Goal: Check status

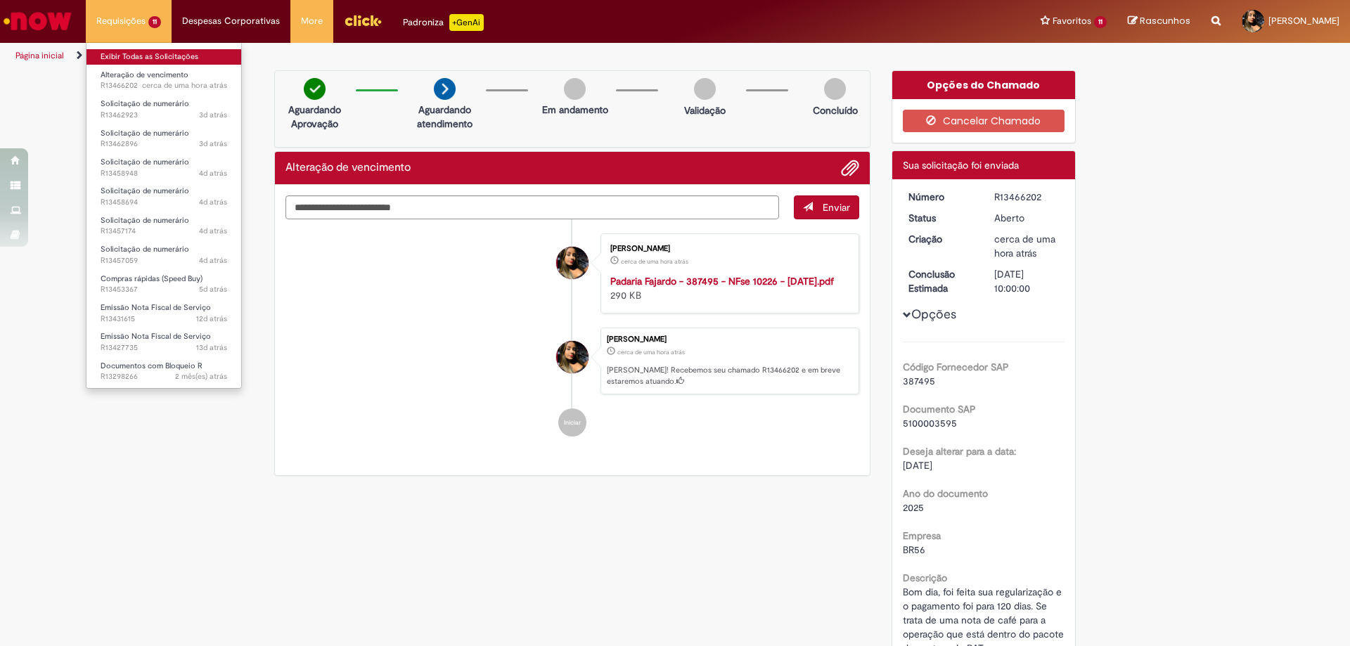
click at [146, 51] on link "Exibir Todas as Solicitações" at bounding box center [163, 56] width 155 height 15
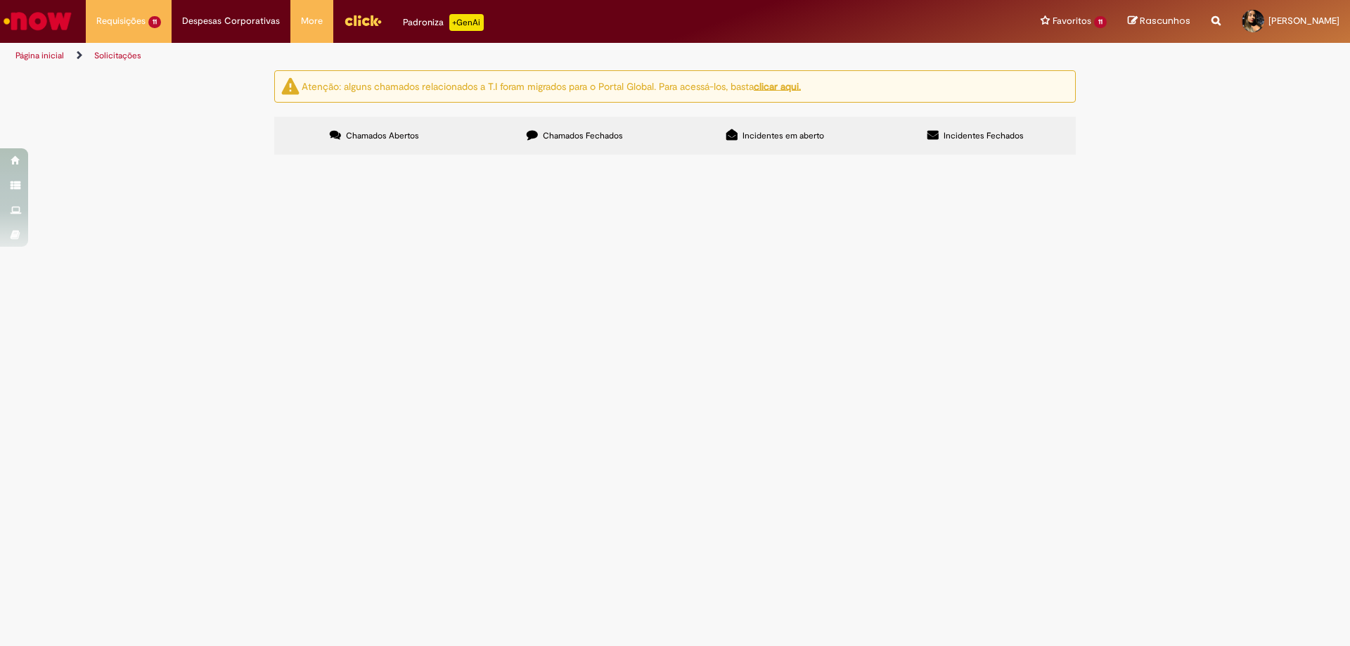
click at [518, 138] on label "Chamados Fechados" at bounding box center [575, 136] width 200 height 38
click at [420, 146] on label "Chamados Abertos" at bounding box center [374, 136] width 200 height 38
click at [0, 0] on span "Bom dia, foi feita sua regularização e o pagamento foi para 120 dias. Se trata …" at bounding box center [0, 0] width 0 height 0
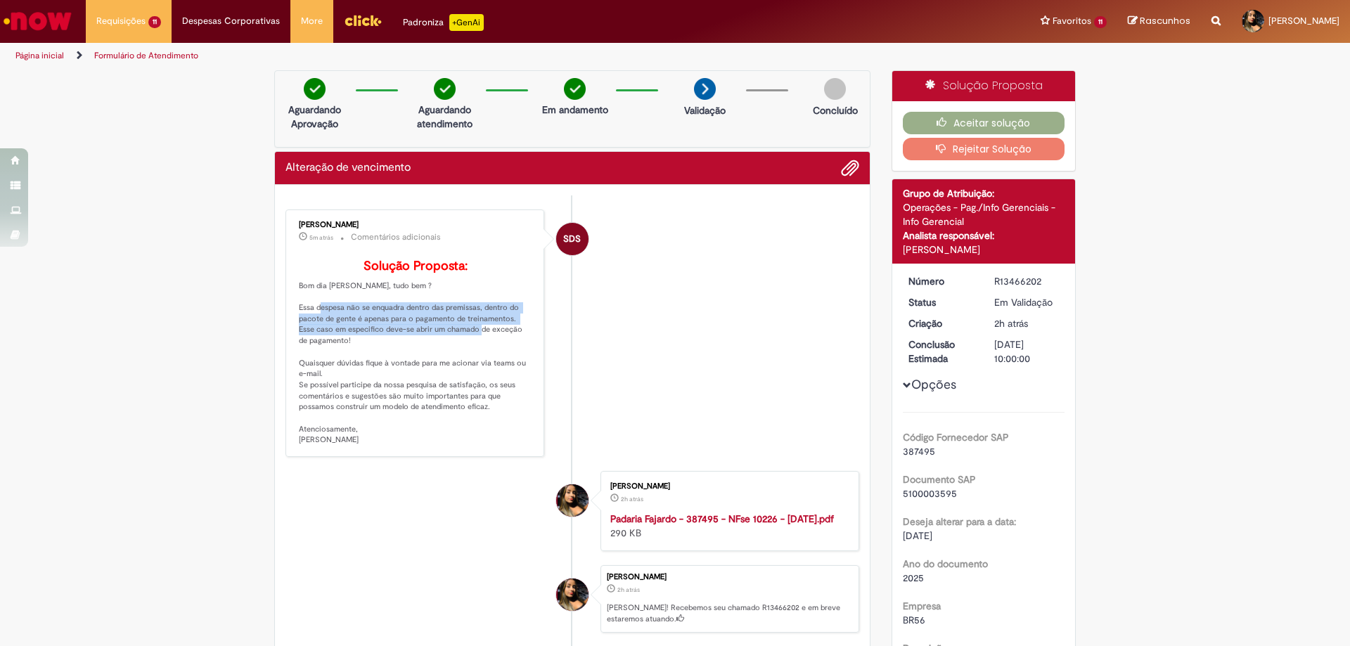
drag, startPoint x: 340, startPoint y: 250, endPoint x: 482, endPoint y: 351, distance: 174.0
click at [482, 351] on p "Solução Proposta: Bom dia [PERSON_NAME], tudo bem ? Essa despesa não se enquadr…" at bounding box center [416, 352] width 234 height 186
click at [503, 346] on p "Solução Proposta: Bom dia [PERSON_NAME], tudo bem ? Essa despesa não se enquadr…" at bounding box center [416, 352] width 234 height 186
drag, startPoint x: 416, startPoint y: 354, endPoint x: 465, endPoint y: 359, distance: 49.4
click at [465, 359] on p "Solução Proposta: Bom dia [PERSON_NAME], tudo bem ? Essa despesa não se enquadr…" at bounding box center [416, 352] width 234 height 186
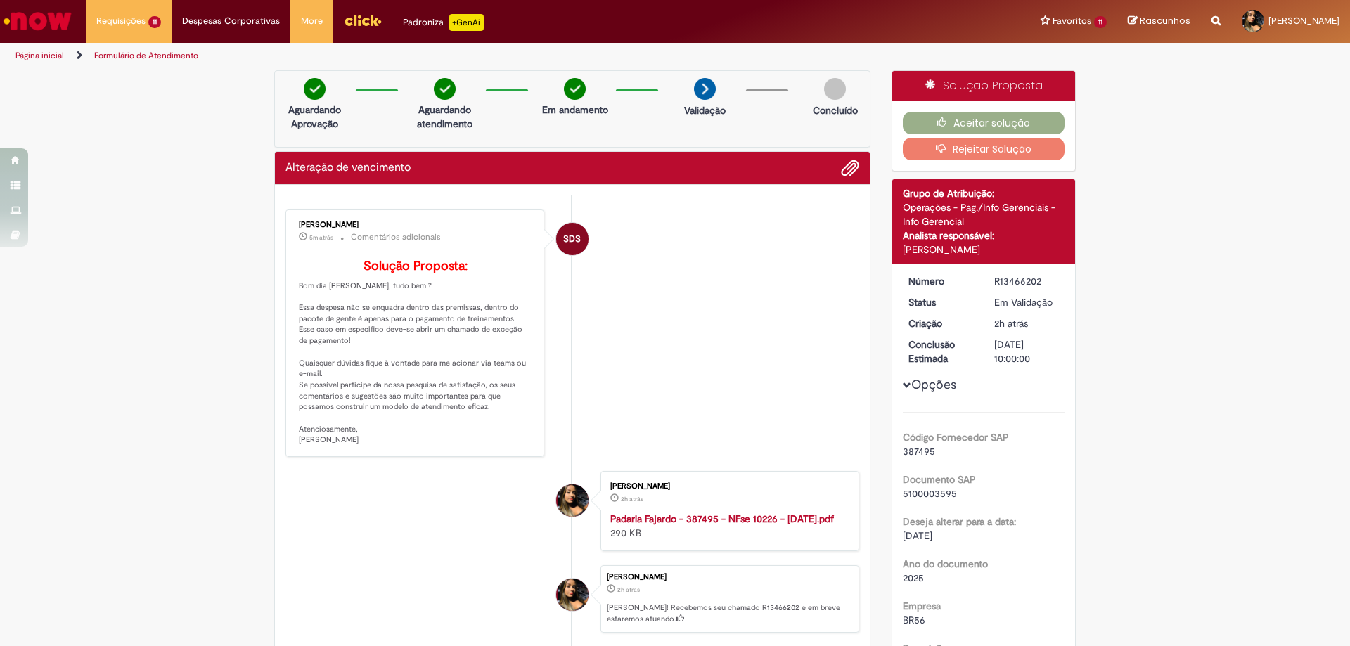
click at [461, 374] on p "Solução Proposta: Bom dia [PERSON_NAME], tudo bem ? Essa despesa não se enquadr…" at bounding box center [416, 352] width 234 height 186
drag, startPoint x: 281, startPoint y: 221, endPoint x: 378, endPoint y: 226, distance: 97.8
click at [378, 226] on div "[PERSON_NAME] 5m atrás 5 minutos atrás Comentários adicionais Solução Proposta:…" at bounding box center [414, 333] width 259 height 247
click at [499, 212] on div "[PERSON_NAME] 5m atrás 5 minutos atrás Comentários adicionais Solução Proposta:…" at bounding box center [414, 333] width 259 height 247
click at [146, 47] on li "Exibir Todas as Solicitações" at bounding box center [163, 55] width 155 height 18
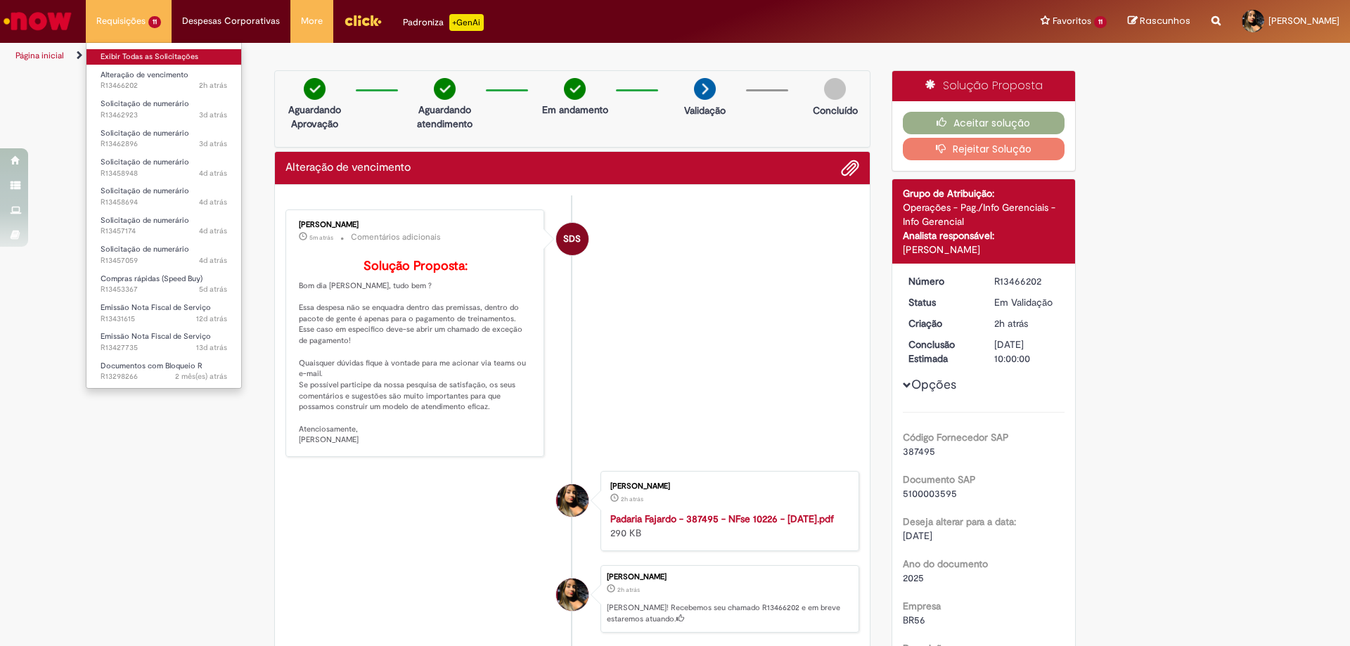
click at [155, 58] on link "Exibir Todas as Solicitações" at bounding box center [163, 56] width 155 height 15
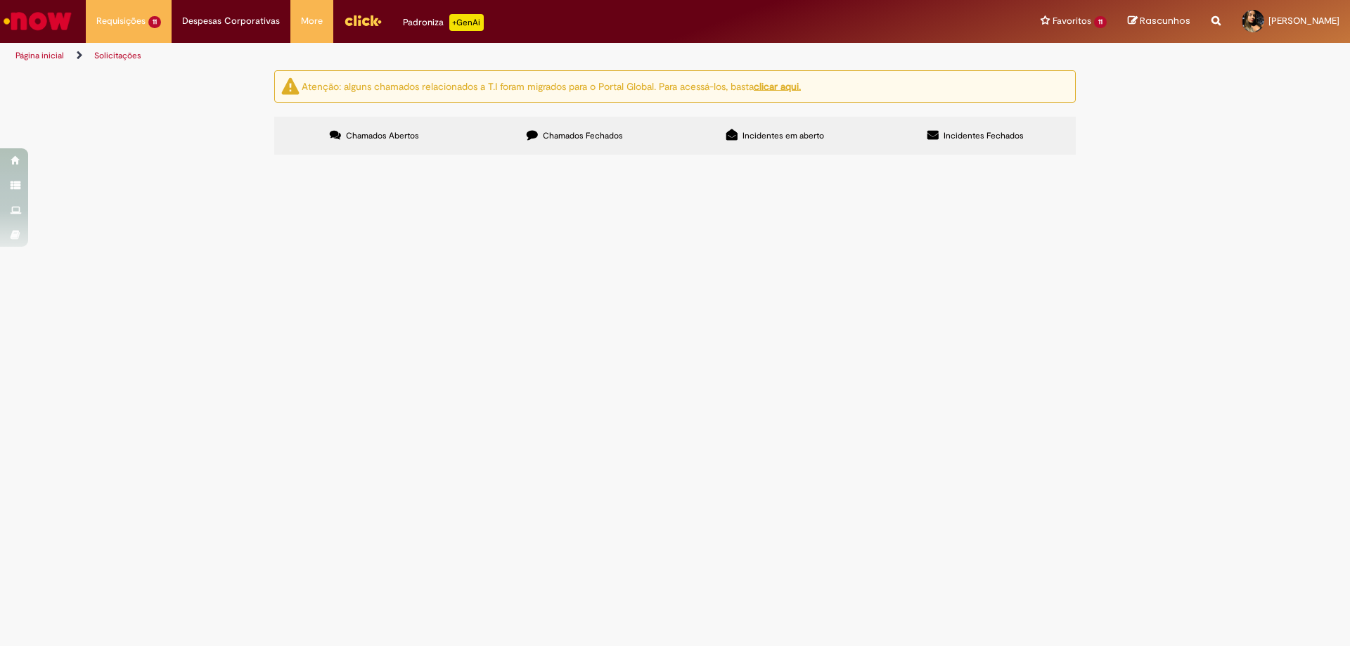
click at [0, 0] on span "Bom dia, foi feita sua regularização e o pagamento foi para 120 dias. Se trata …" at bounding box center [0, 0] width 0 height 0
